Goal: Task Accomplishment & Management: Complete application form

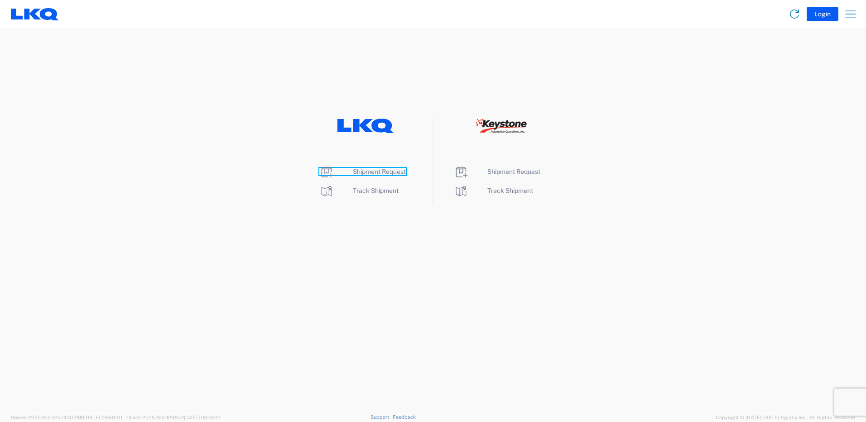
click at [392, 175] on span "Shipment Request" at bounding box center [379, 171] width 53 height 7
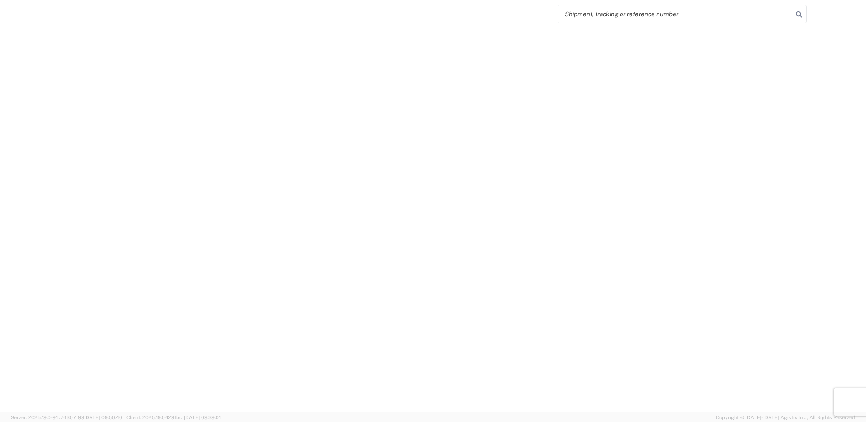
select select "FULL"
select select "LBS"
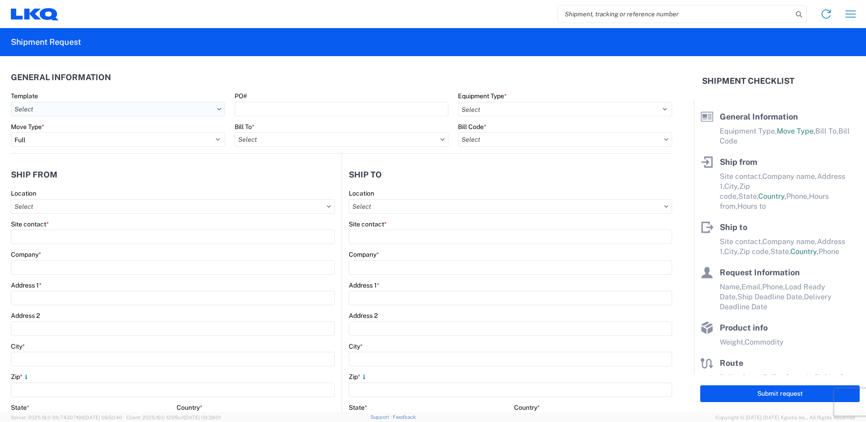
click at [207, 110] on input "text" at bounding box center [118, 109] width 214 height 14
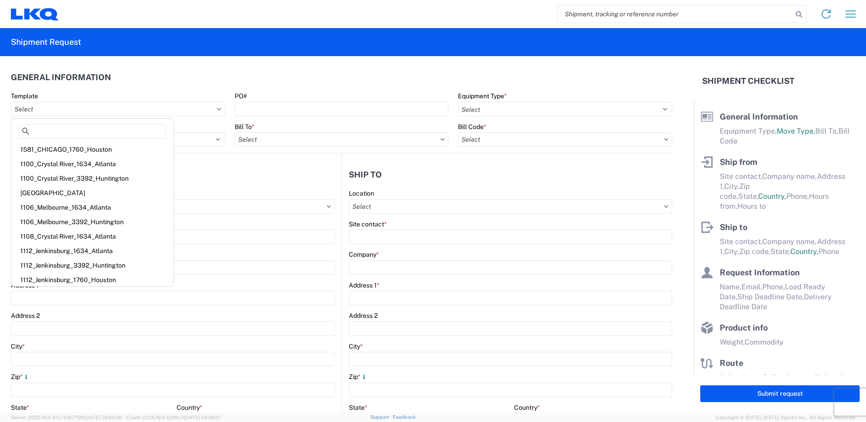
click at [227, 69] on header "General Information" at bounding box center [341, 77] width 661 height 20
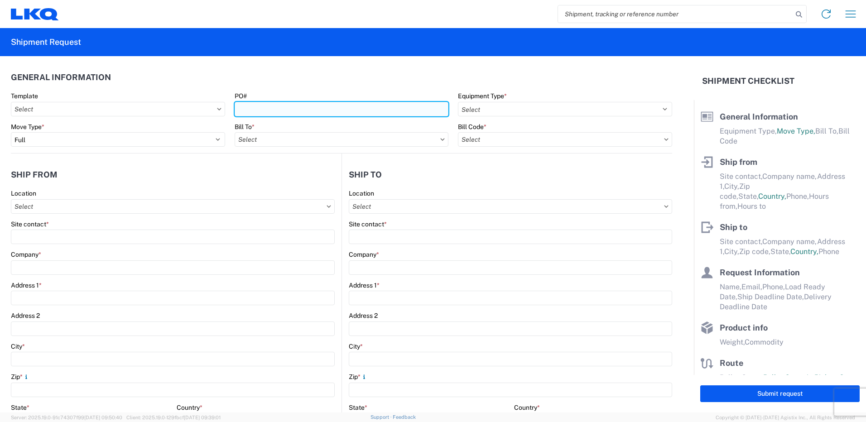
click at [262, 109] on input "PO#" at bounding box center [342, 109] width 214 height 14
type input "12569162025"
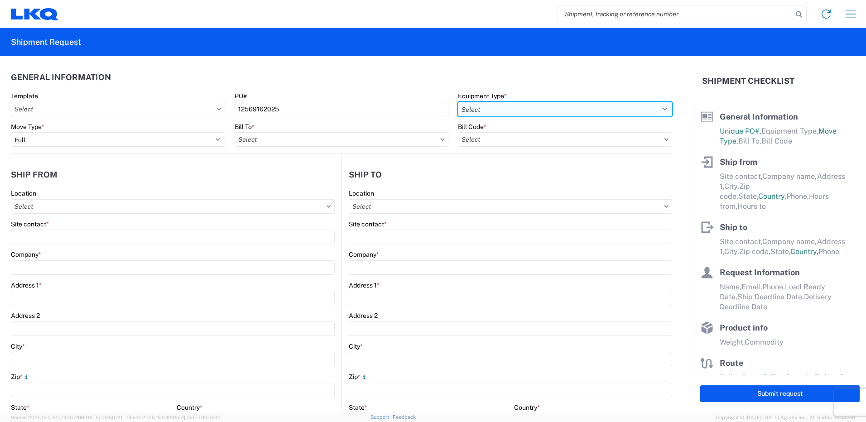
click at [503, 109] on select "Select 53’ Dry Van Flatbed Dropdeck (van) Lowboy (flatbed) Rail" at bounding box center [565, 109] width 214 height 14
select select "STDV"
click at [458, 102] on select "Select 53’ Dry Van Flatbed Dropdeck (van) Lowboy (flatbed) Rail" at bounding box center [565, 109] width 214 height 14
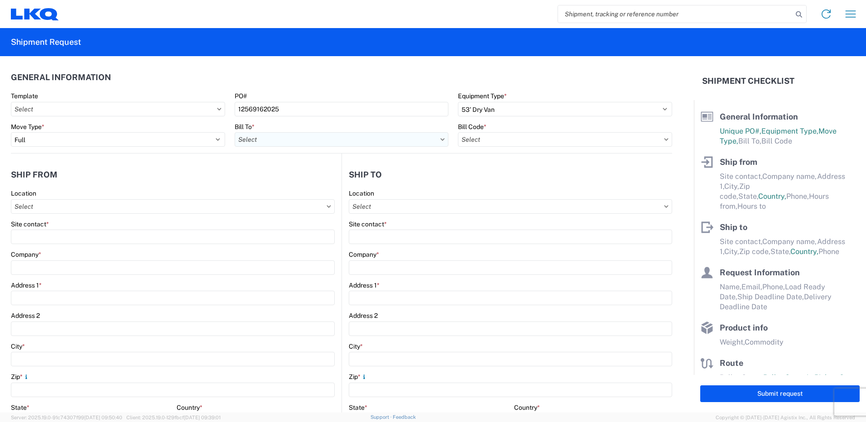
click at [263, 141] on input "text" at bounding box center [342, 139] width 214 height 14
type input "1760"
click at [269, 178] on div "1760 - LKQ Best Core" at bounding box center [314, 179] width 158 height 14
type input "1760 - LKQ Best Core"
click at [495, 144] on input "text" at bounding box center [565, 139] width 214 height 14
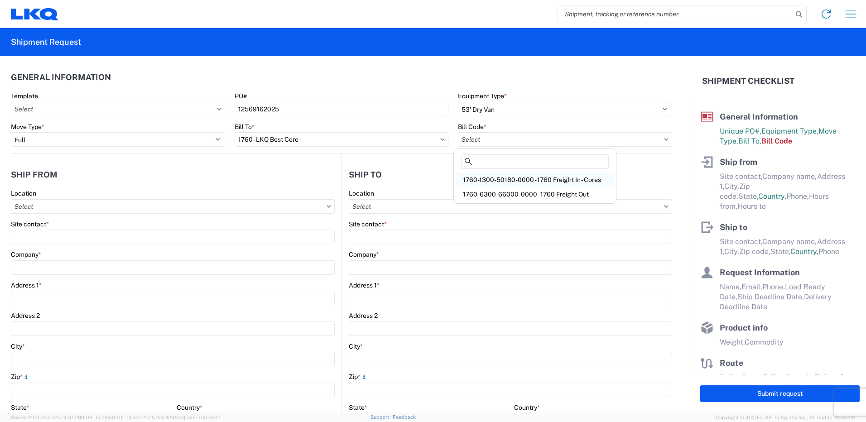
click at [498, 174] on div "1760-1300-50180-0000 - 1760 Freight In - Cores" at bounding box center [534, 179] width 158 height 14
type input "1760-1300-50180-0000 - 1760 Freight In - Cores"
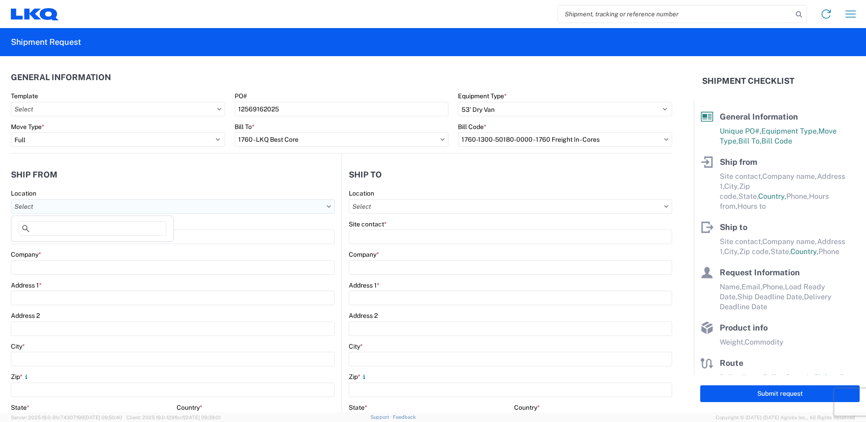
click at [183, 205] on input "text" at bounding box center [173, 206] width 324 height 14
type input "1256"
click at [150, 242] on div "1256 - LKQ Self Service - [GEOGRAPHIC_DATA] [GEOGRAPHIC_DATA]" at bounding box center [117, 247] width 208 height 14
type input "1256 - LKQ Self Service - [GEOGRAPHIC_DATA] [GEOGRAPHIC_DATA]"
type input "LKQ Corporation"
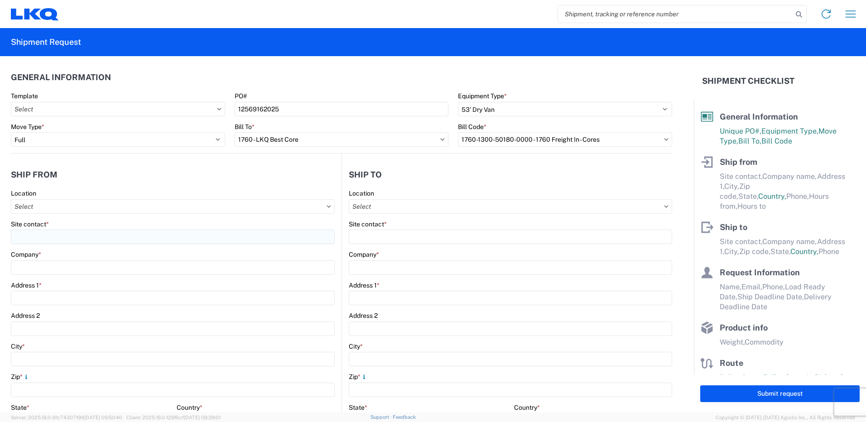
type input "[STREET_ADDRESS]"
type input "[GEOGRAPHIC_DATA]"
type input "53221"
select select "WI"
select select "US"
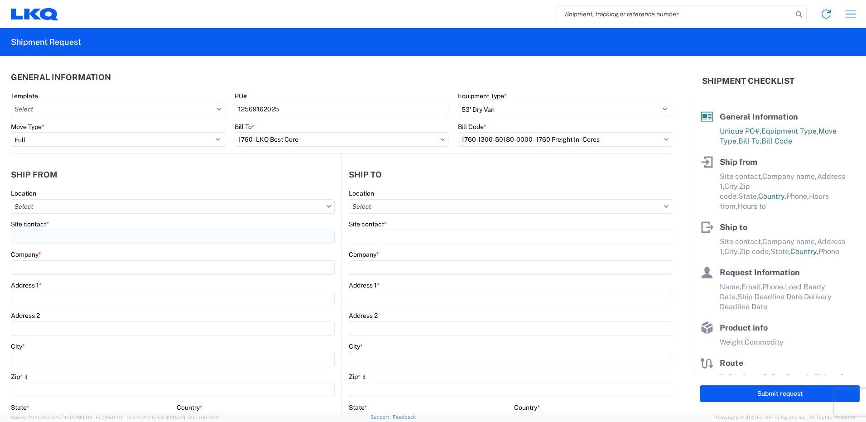
type input "07:00"
type input "13:00"
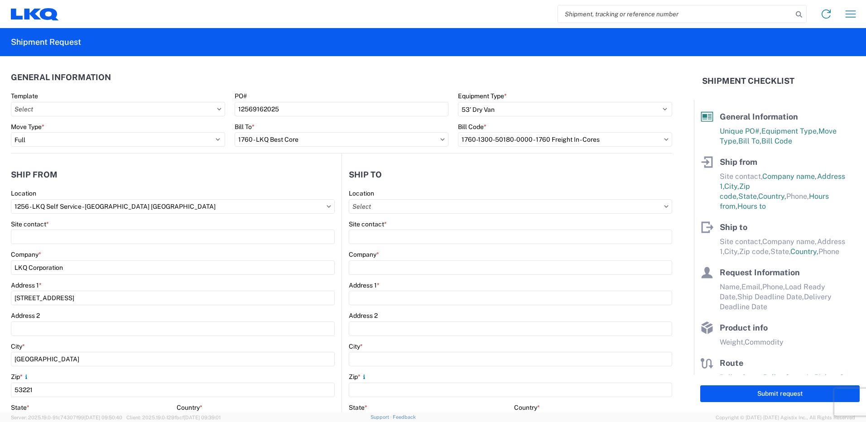
click at [139, 244] on agx-form-control-wrapper-v2 "Site contact *" at bounding box center [173, 235] width 324 height 31
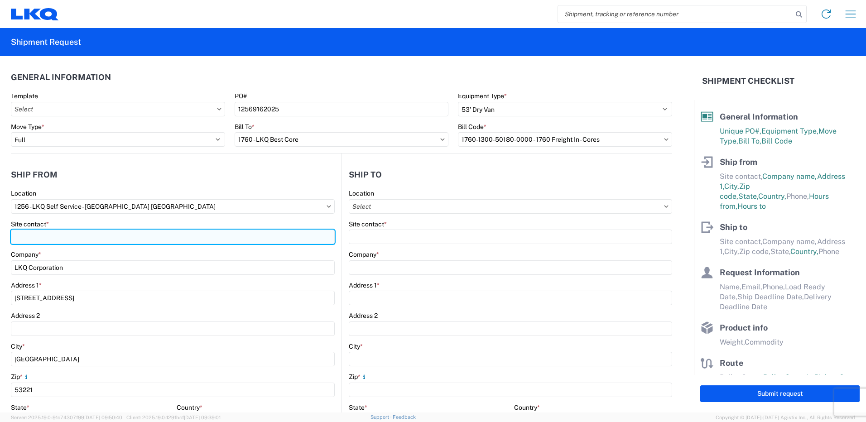
click at [144, 238] on input "Site contact *" at bounding box center [173, 237] width 324 height 14
type input "rodelic delfi"
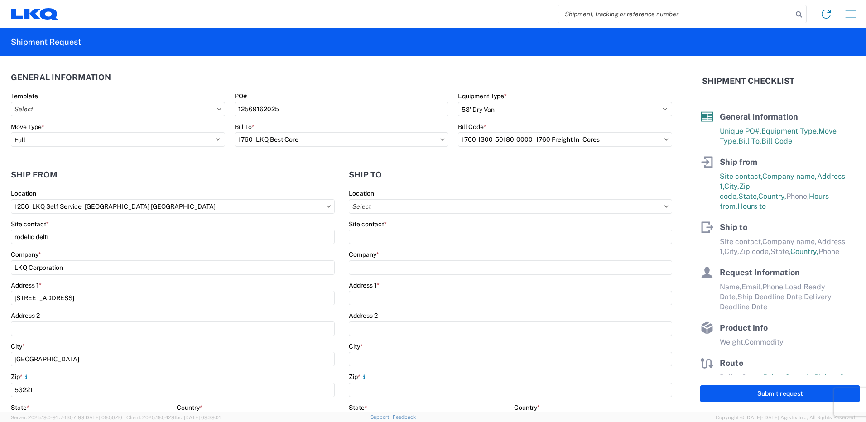
click at [137, 249] on agx-form-control-wrapper-v2 "Site contact * rodelic delfi" at bounding box center [173, 235] width 324 height 31
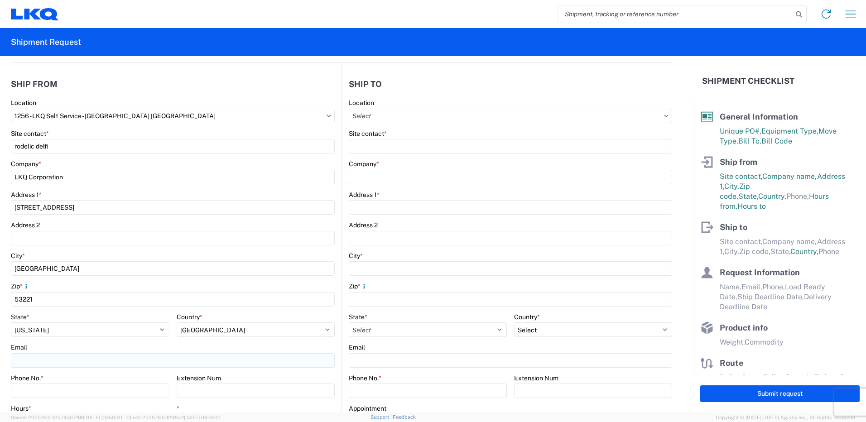
scroll to position [136, 0]
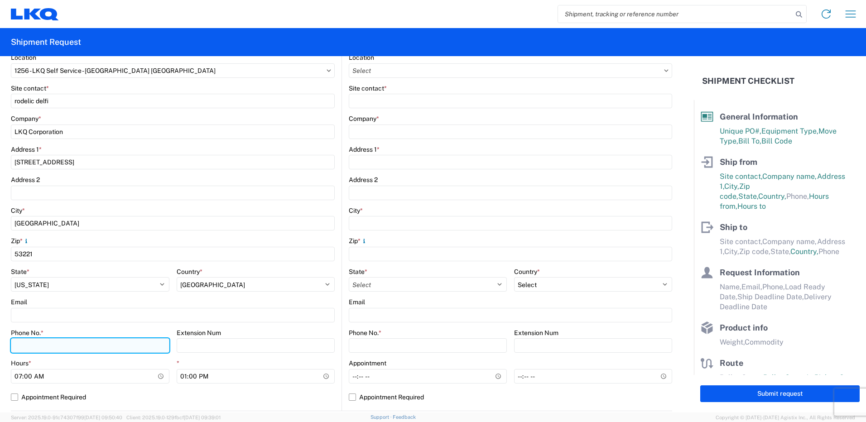
click at [91, 344] on input "Phone No. *" at bounding box center [90, 345] width 158 height 14
type input "4145517481"
click at [256, 360] on div "*" at bounding box center [256, 363] width 158 height 8
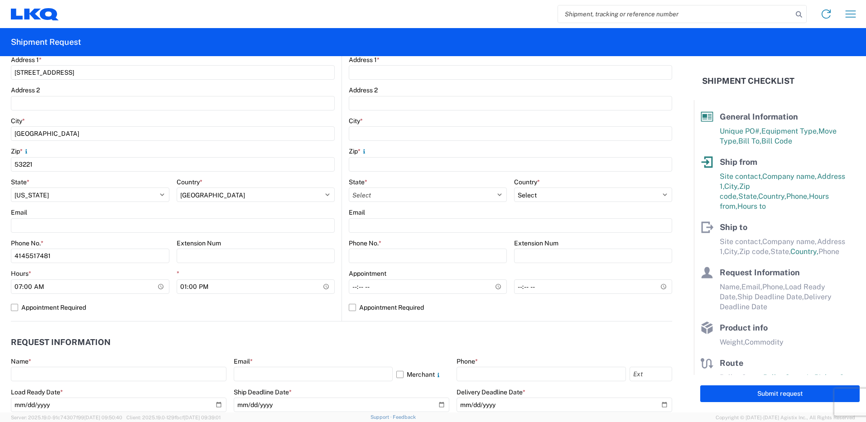
scroll to position [226, 0]
click at [158, 284] on input "07:00" at bounding box center [90, 285] width 158 height 14
type input "06:00"
click at [222, 285] on input "13:00" at bounding box center [256, 285] width 158 height 14
click at [235, 315] on div "1256 Location 1256 - LKQ Self Service - [GEOGRAPHIC_DATA] [GEOGRAPHIC_DATA] Sit…" at bounding box center [173, 141] width 324 height 357
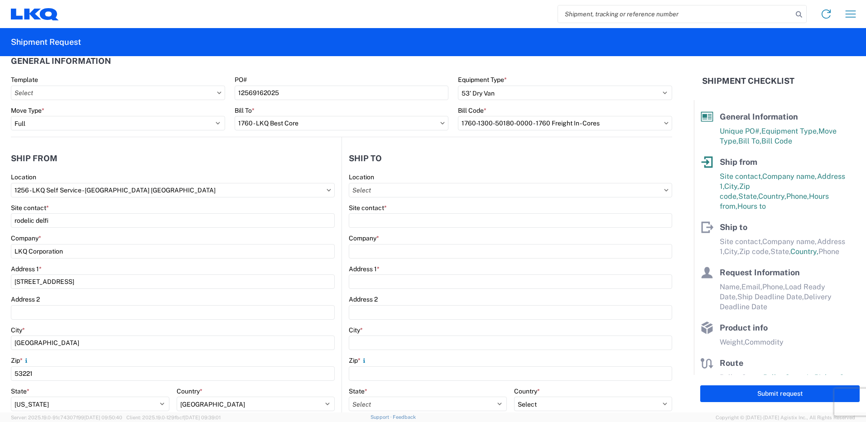
scroll to position [0, 0]
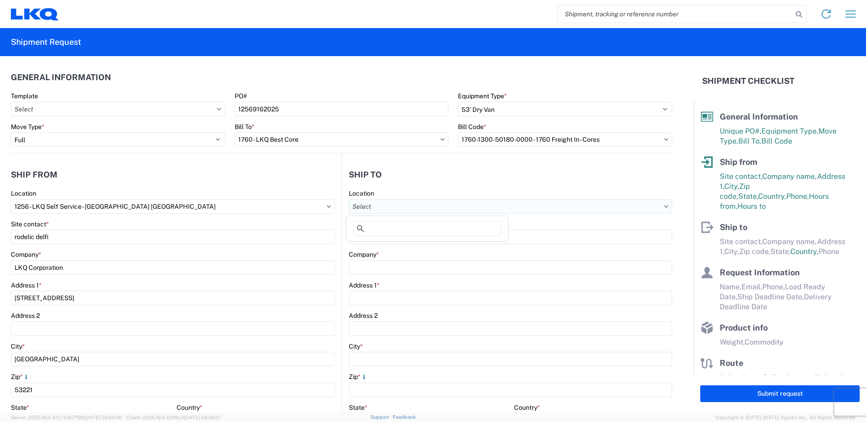
click at [434, 208] on input "text" at bounding box center [510, 206] width 323 height 14
type input "1760"
click at [402, 245] on div "1760 - LKQ Best Core" at bounding box center [427, 247] width 158 height 14
type input "1760 - LKQ Best Core"
type input "LKQ Corporation"
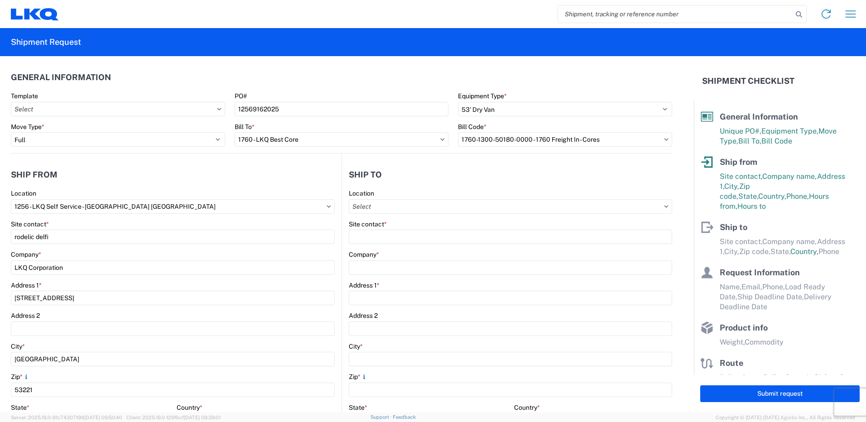
type input "[STREET_ADDRESS]"
type input "[GEOGRAPHIC_DATA]"
type input "77038"
select select "[GEOGRAPHIC_DATA]"
select select "US"
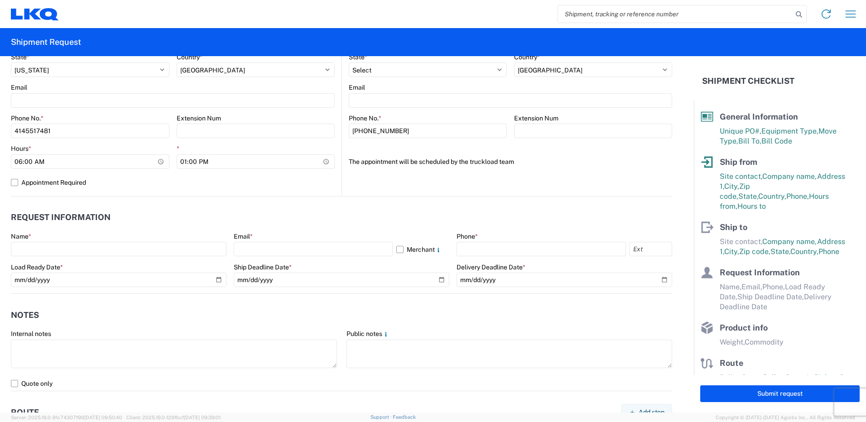
scroll to position [362, 0]
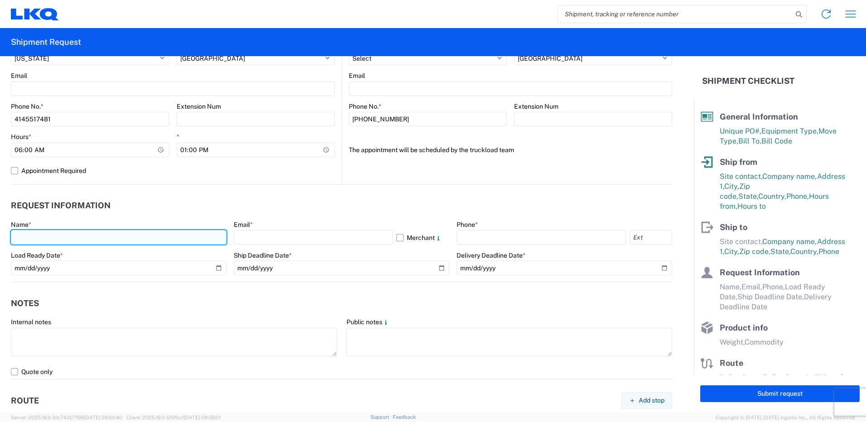
click at [79, 238] on input "text" at bounding box center [119, 237] width 216 height 14
type input "rodelic delfi"
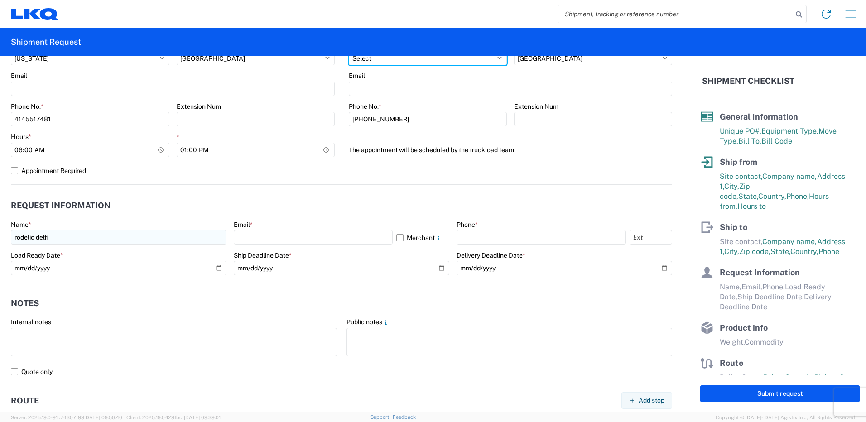
select select "WI"
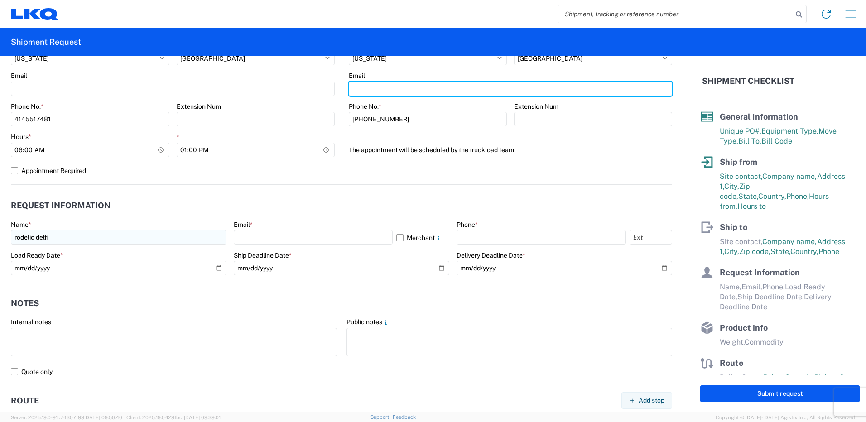
type input "[EMAIL_ADDRESS][DOMAIN_NAME]"
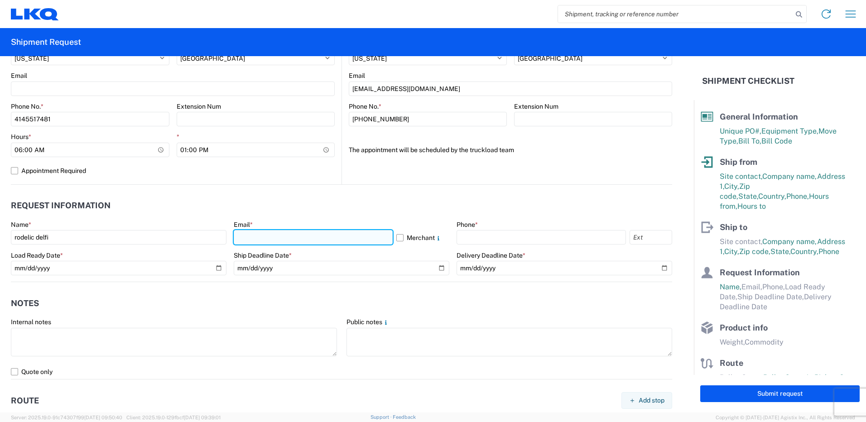
click at [254, 238] on input "text" at bounding box center [313, 237] width 159 height 14
type input "[EMAIL_ADDRESS][DOMAIN_NAME]"
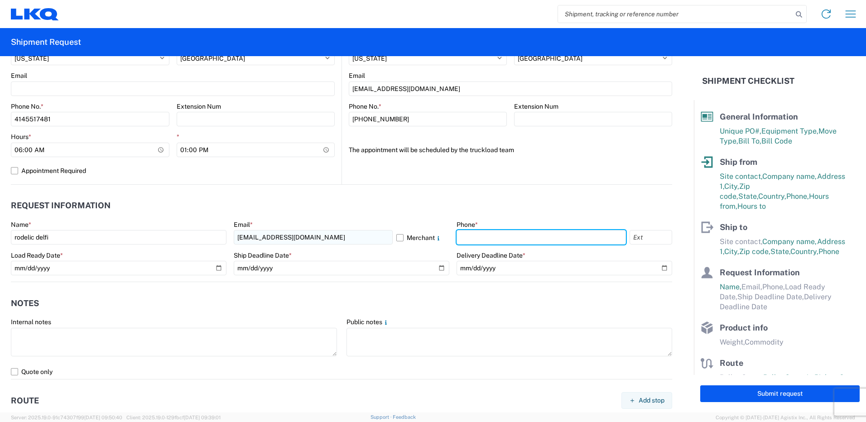
type input "4145517481"
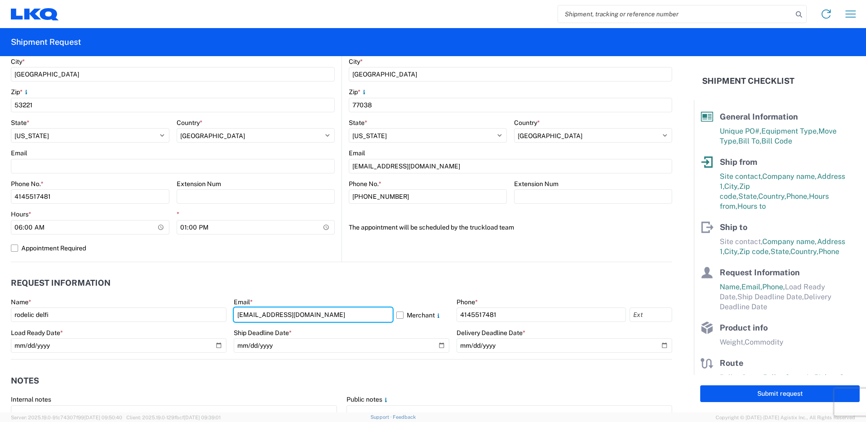
scroll to position [453, 0]
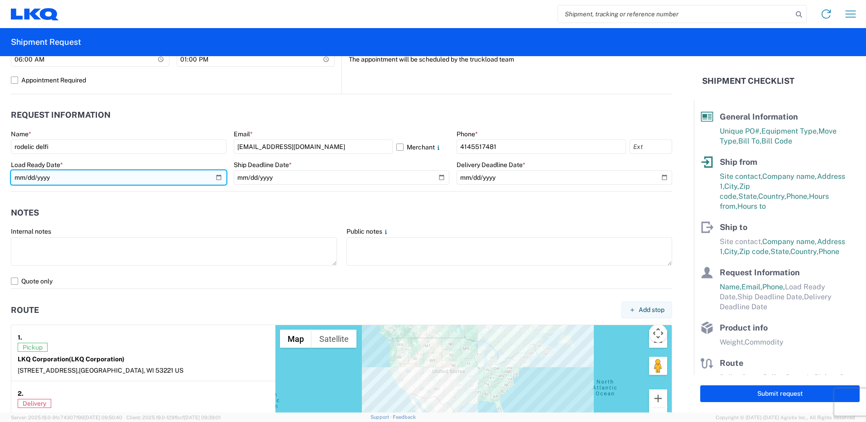
click at [112, 179] on input "date" at bounding box center [119, 177] width 216 height 14
click at [214, 180] on input "date" at bounding box center [119, 177] width 216 height 14
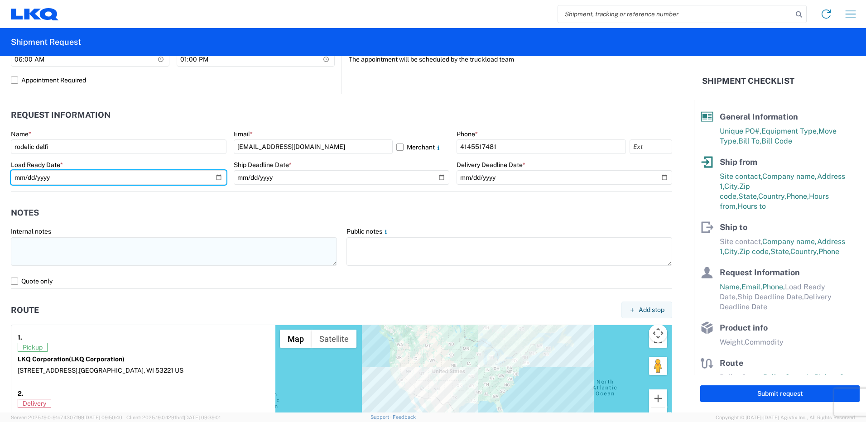
type input "[DATE]"
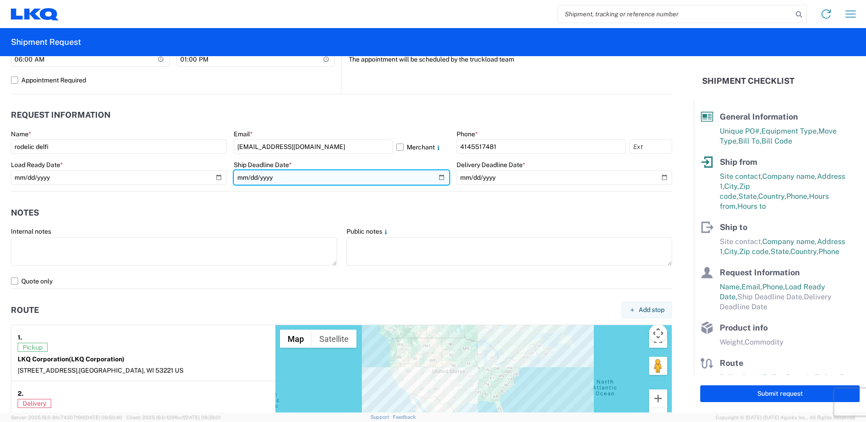
click at [361, 176] on input "date" at bounding box center [342, 177] width 216 height 14
click at [436, 175] on input "date" at bounding box center [342, 177] width 216 height 14
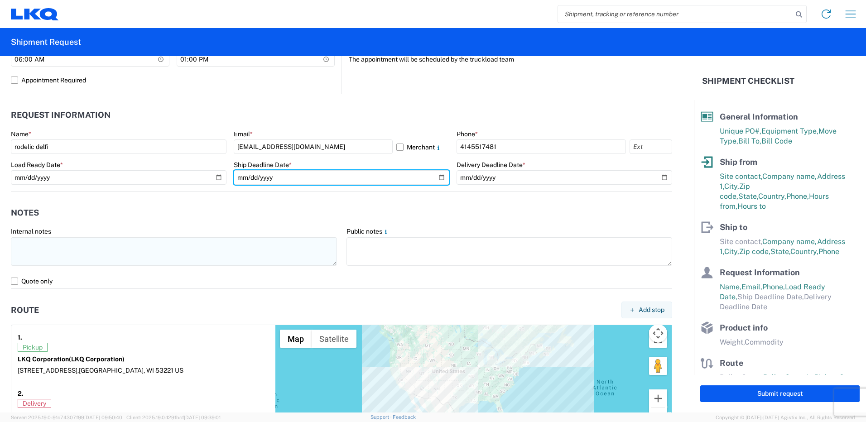
type input "[DATE]"
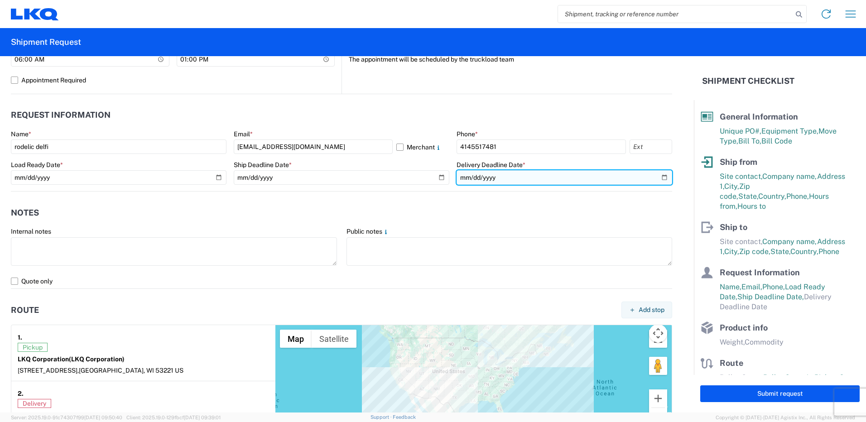
click at [661, 177] on input "date" at bounding box center [564, 177] width 216 height 14
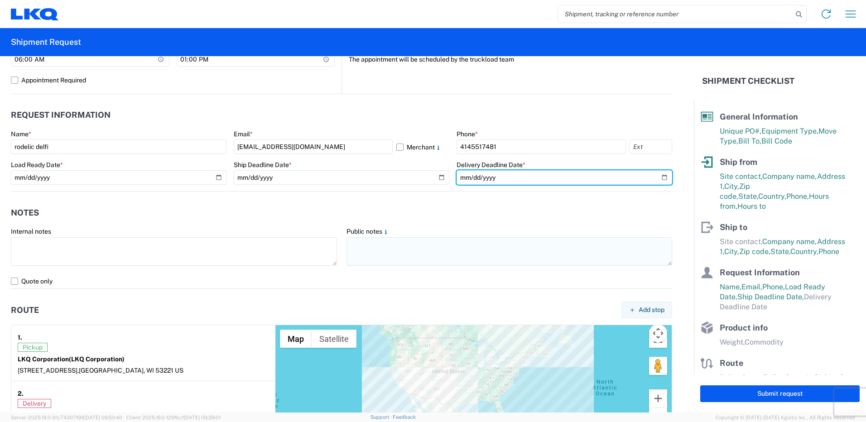
type input "[DATE]"
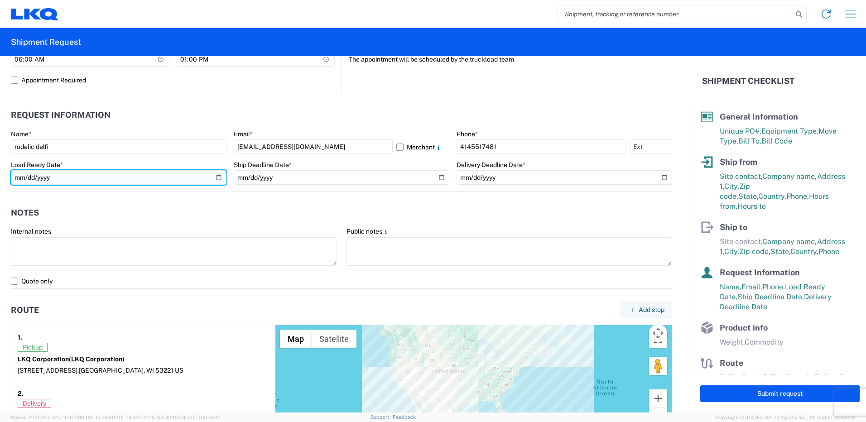
click at [217, 177] on input "[DATE]" at bounding box center [119, 177] width 216 height 14
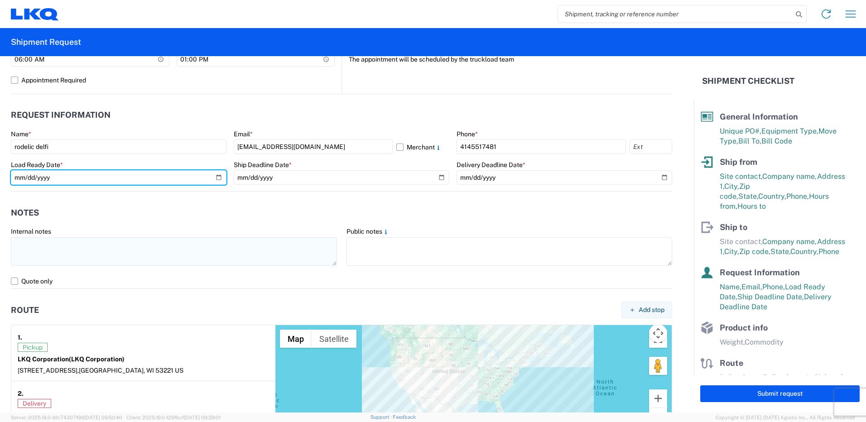
type input "[DATE]"
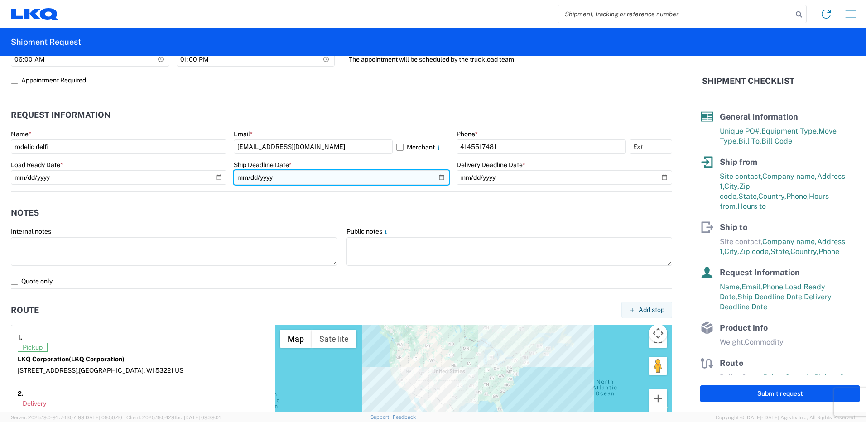
click at [440, 179] on input "[DATE]" at bounding box center [342, 177] width 216 height 14
type input "[DATE]"
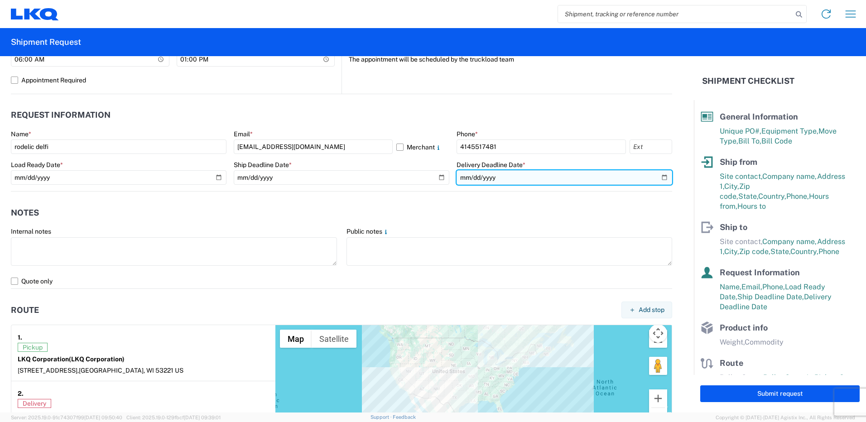
click at [656, 178] on input "[DATE]" at bounding box center [564, 177] width 216 height 14
type input "[DATE]"
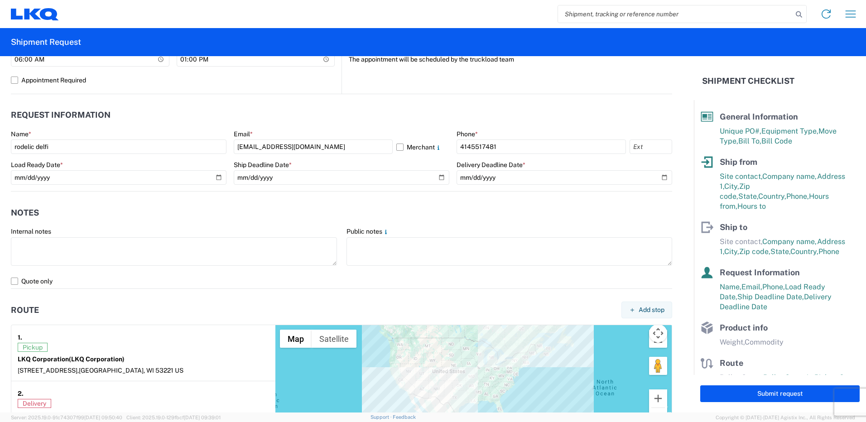
click at [482, 225] on agx-form-section "Notes Internal notes Public notes Quote only" at bounding box center [341, 245] width 661 height 86
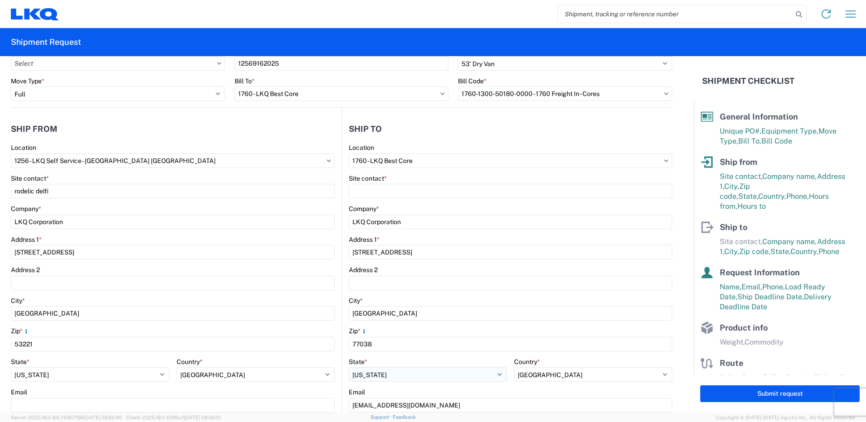
scroll to position [45, 0]
click at [463, 167] on input "1760 - LKQ Best Core" at bounding box center [510, 161] width 323 height 14
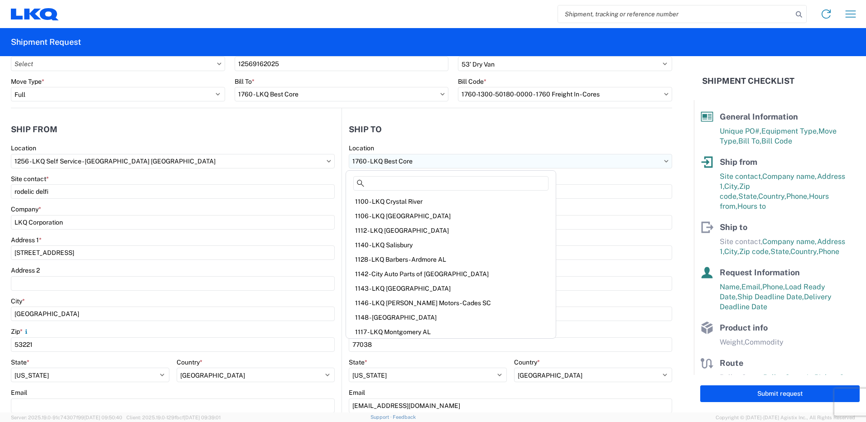
click at [659, 163] on input "1760 - LKQ Best Core" at bounding box center [510, 161] width 323 height 14
type input "7"
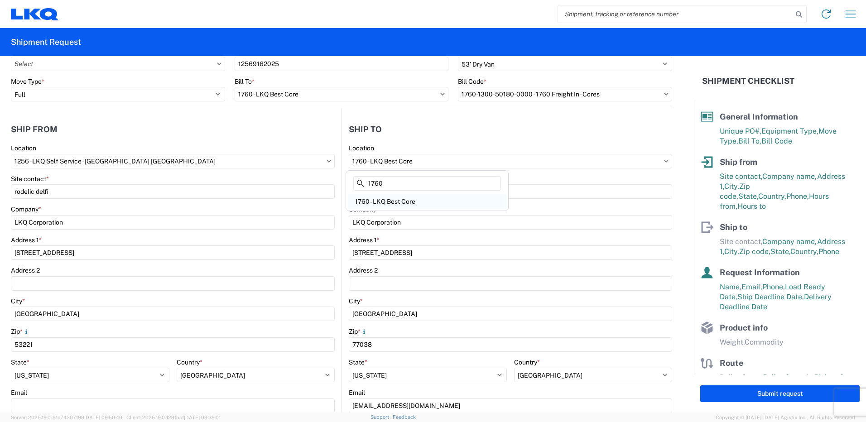
type input "1760"
click at [431, 199] on div "1760 - LKQ Best Core" at bounding box center [427, 201] width 158 height 14
select select "US"
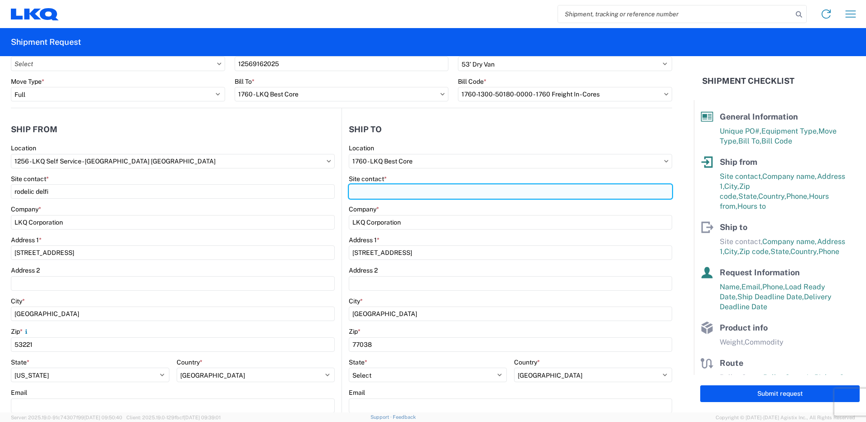
click at [391, 187] on input "Site contact *" at bounding box center [510, 191] width 323 height 14
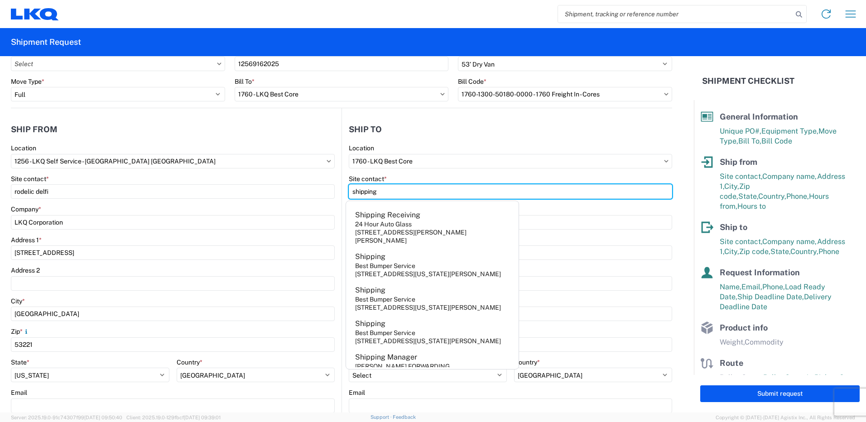
type input "shipping"
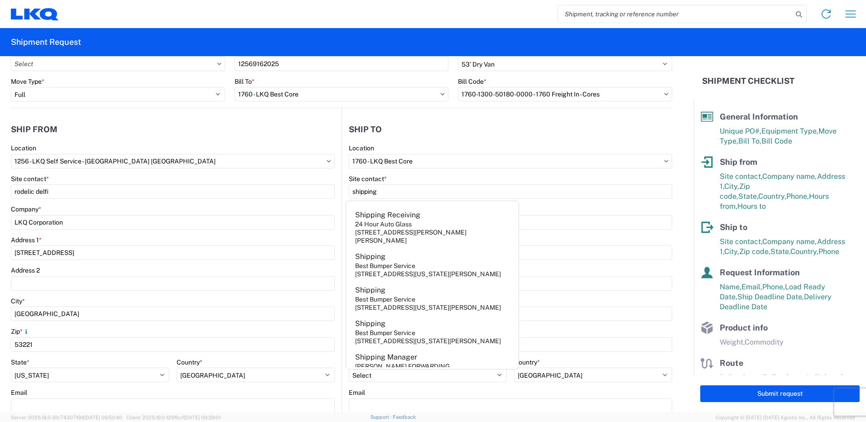
click at [557, 120] on header "Ship to" at bounding box center [507, 129] width 330 height 20
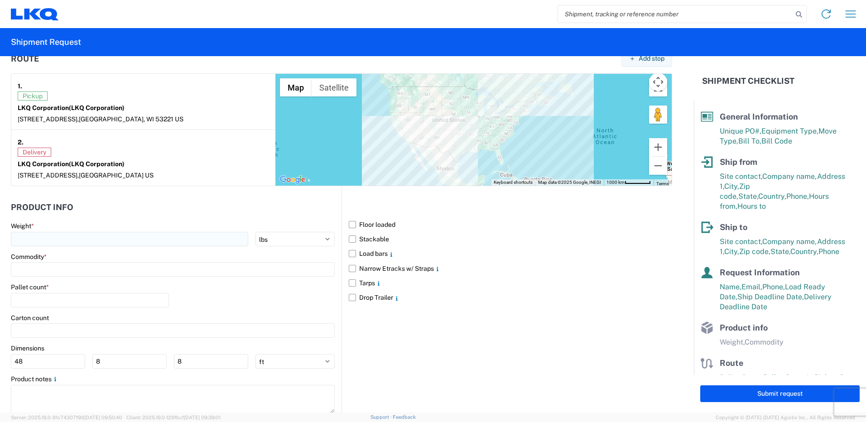
scroll to position [724, 0]
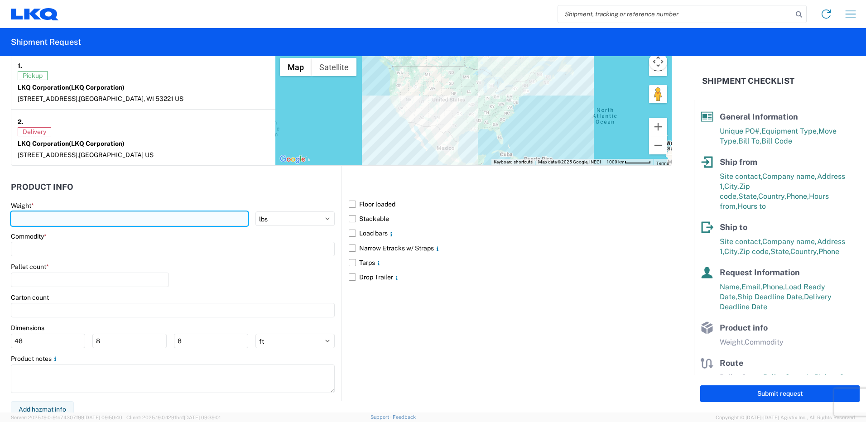
click at [171, 214] on input "number" at bounding box center [129, 218] width 237 height 14
type input "40000"
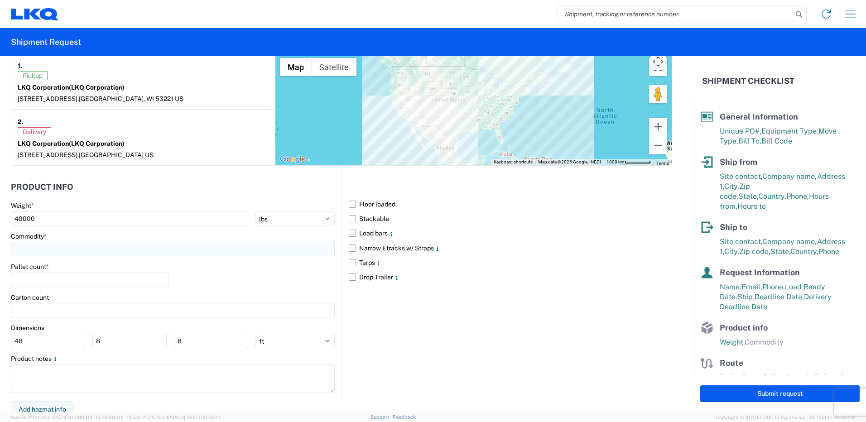
click at [113, 245] on input at bounding box center [173, 249] width 324 height 14
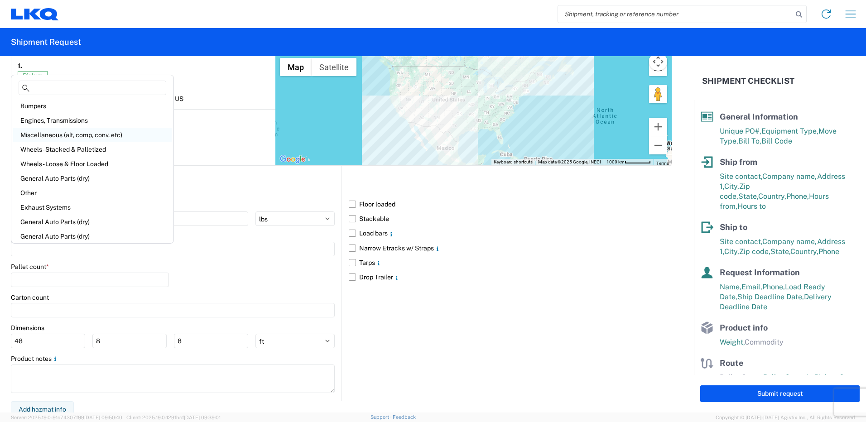
click at [84, 138] on div "Miscellaneous (alt, comp, conv, etc)" at bounding box center [92, 135] width 158 height 14
type input "Miscellaneous (alt, comp, conv, etc)"
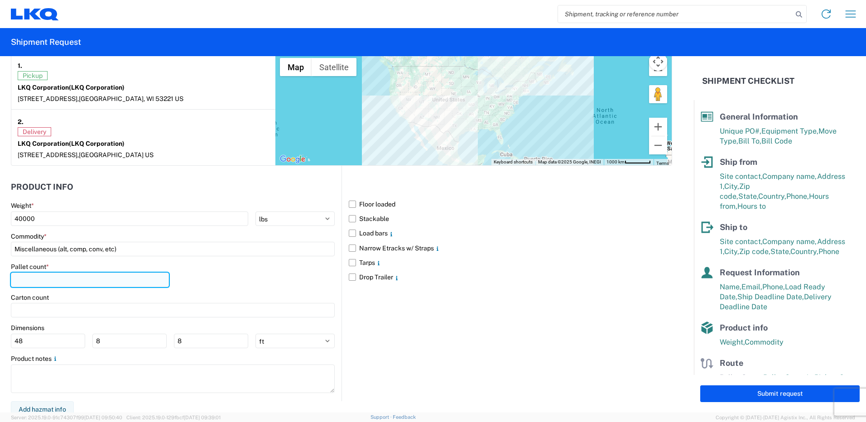
click at [64, 283] on input "number" at bounding box center [90, 280] width 158 height 14
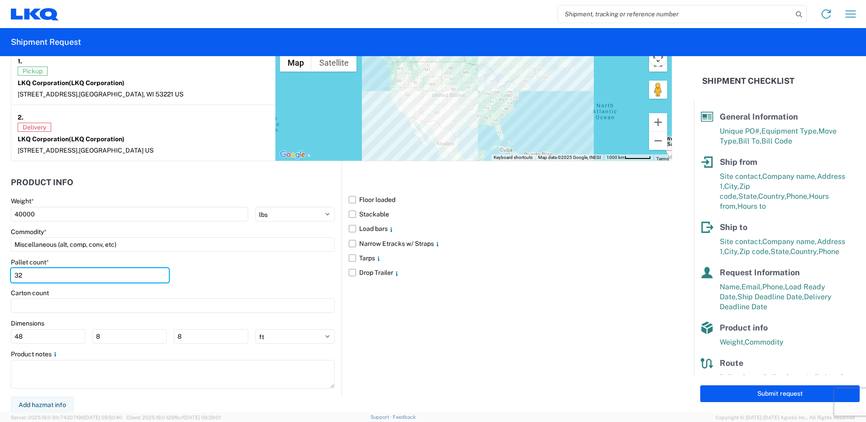
scroll to position [730, 0]
type input "32"
click at [349, 194] on label "Floor loaded" at bounding box center [510, 199] width 323 height 14
click at [0, 0] on input "Floor loaded" at bounding box center [0, 0] width 0 height 0
click at [349, 214] on label "Stackable" at bounding box center [510, 213] width 323 height 14
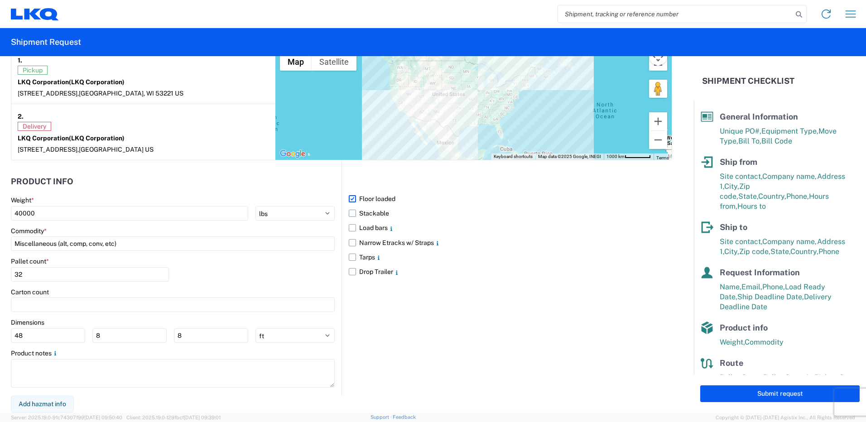
click at [0, 0] on input "Stackable" at bounding box center [0, 0] width 0 height 0
click at [350, 226] on label "Load bars" at bounding box center [510, 227] width 323 height 14
click at [0, 0] on input "Load bars" at bounding box center [0, 0] width 0 height 0
click at [561, 307] on div "Floor loaded Stackable Load bars Narrow Etracks w/ Straps Tarps Drop Trailer" at bounding box center [506, 277] width 331 height 235
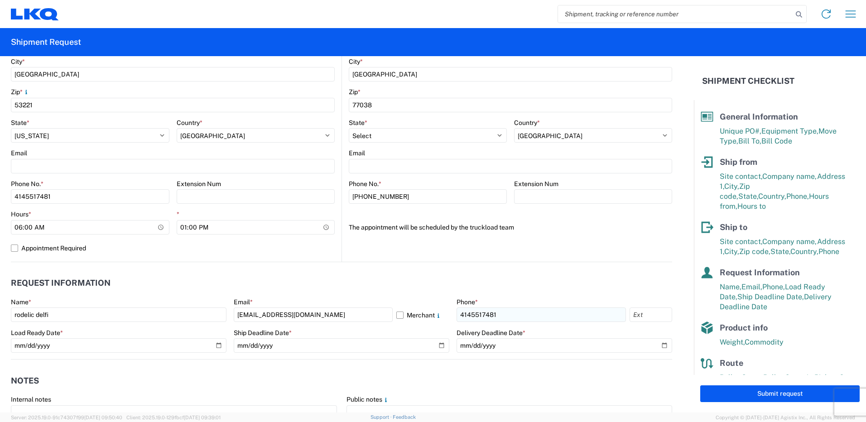
scroll to position [322, 0]
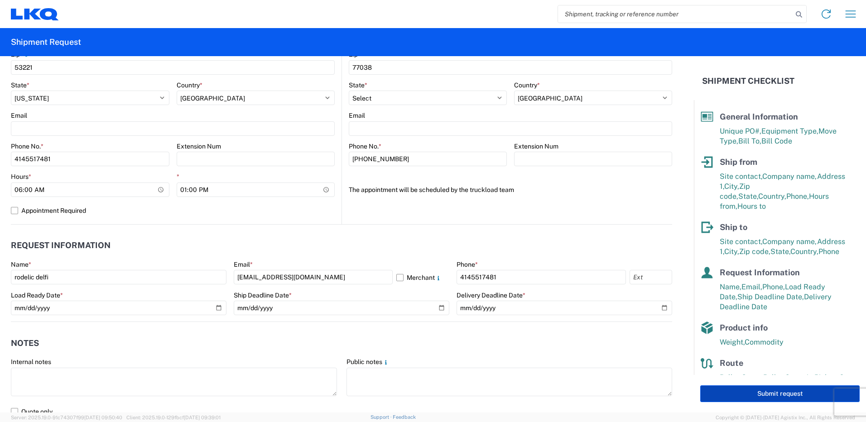
click at [771, 391] on button "Submit request" at bounding box center [779, 393] width 159 height 17
select select "US"
